Goal: Check status: Check status

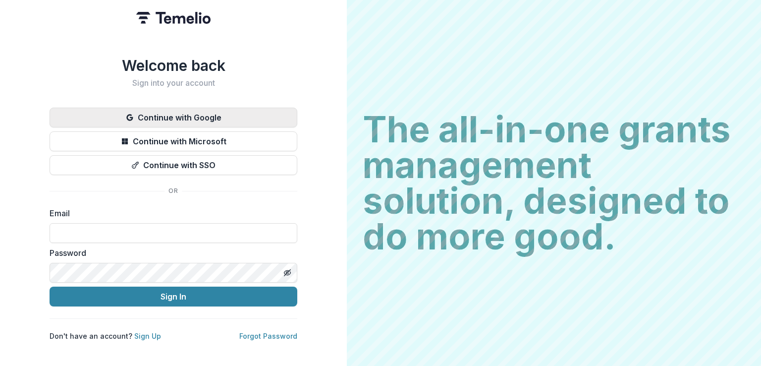
click at [178, 108] on button "Continue with Google" at bounding box center [174, 118] width 248 height 20
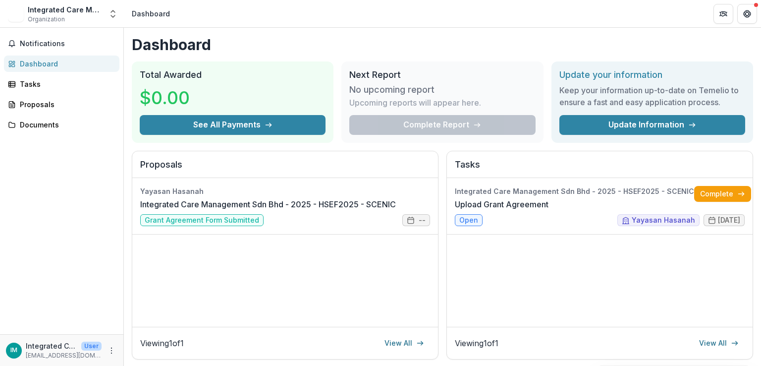
scroll to position [99, 0]
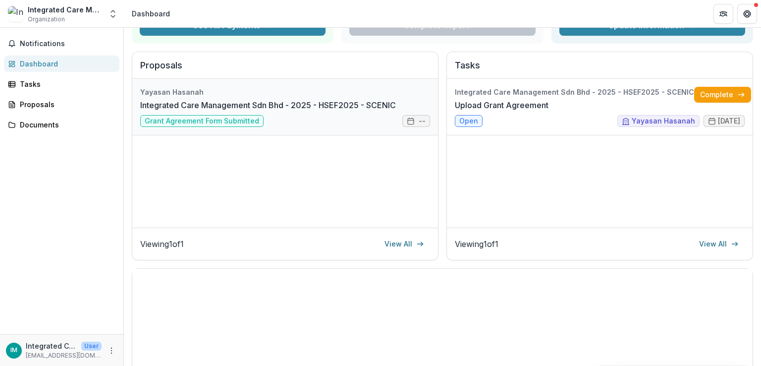
click at [335, 99] on link "Integrated Care Management Sdn Bhd - 2025 - HSEF2025 - SCENIC" at bounding box center [268, 105] width 256 height 12
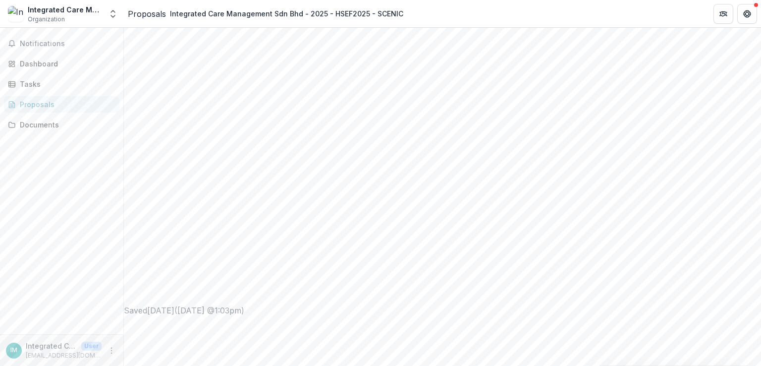
scroll to position [484, 0]
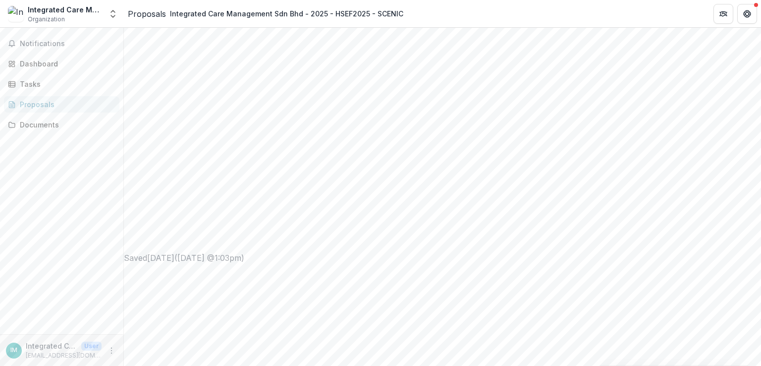
scroll to position [258, 0]
